Goal: Transaction & Acquisition: Purchase product/service

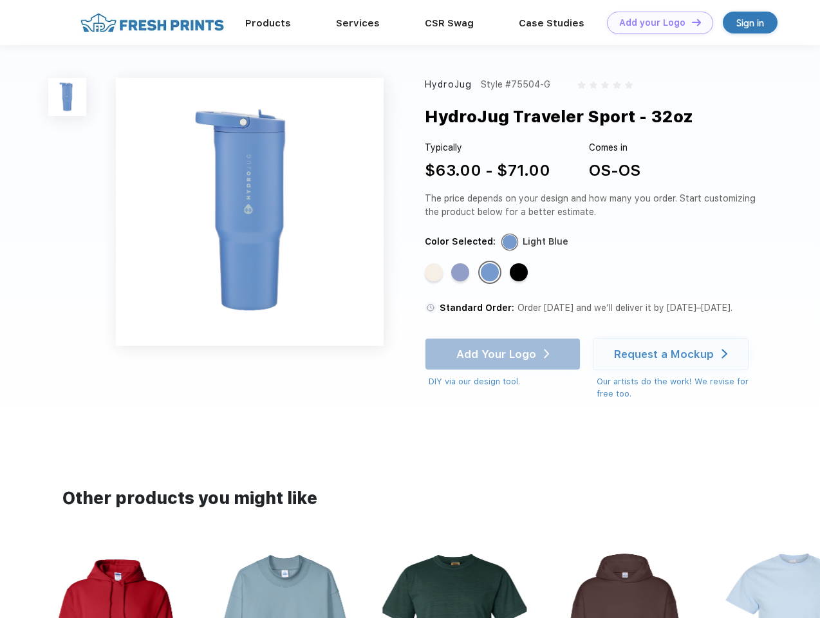
click at [655, 23] on link "Add your Logo Design Tool" at bounding box center [660, 23] width 106 height 23
click at [0, 0] on div "Design Tool" at bounding box center [0, 0] width 0 height 0
click at [691, 22] on link "Add your Logo Design Tool" at bounding box center [660, 23] width 106 height 23
click at [68, 97] on img at bounding box center [67, 97] width 38 height 38
click at [435, 273] on div "Standard Color" at bounding box center [434, 272] width 18 height 18
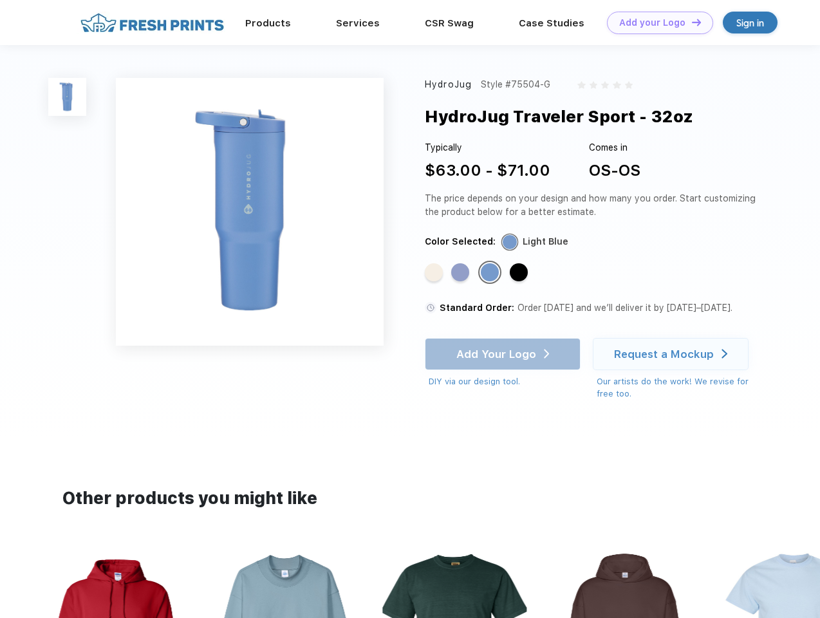
click at [462, 273] on div "Standard Color" at bounding box center [460, 272] width 18 height 18
click at [491, 273] on div "Standard Color" at bounding box center [490, 272] width 18 height 18
click at [520, 273] on div "Standard Color" at bounding box center [519, 272] width 18 height 18
click at [504, 354] on div "Add Your Logo DIY via our design tool. Ah shoot! This product isn't up in our d…" at bounding box center [503, 363] width 156 height 50
click at [673, 354] on div "Request a Mockup" at bounding box center [664, 354] width 100 height 13
